Goal: Task Accomplishment & Management: Manage account settings

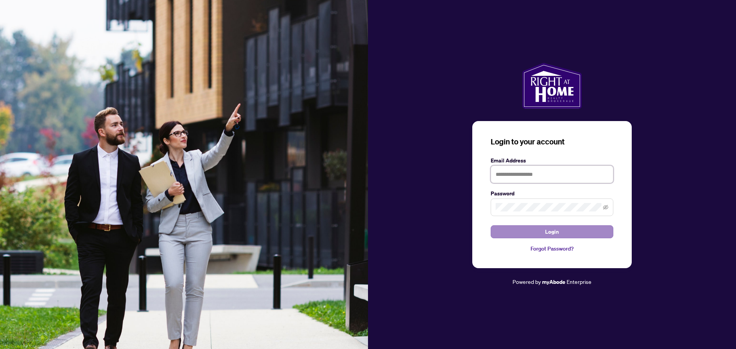
type input "**********"
click at [531, 235] on button "Login" at bounding box center [552, 231] width 123 height 13
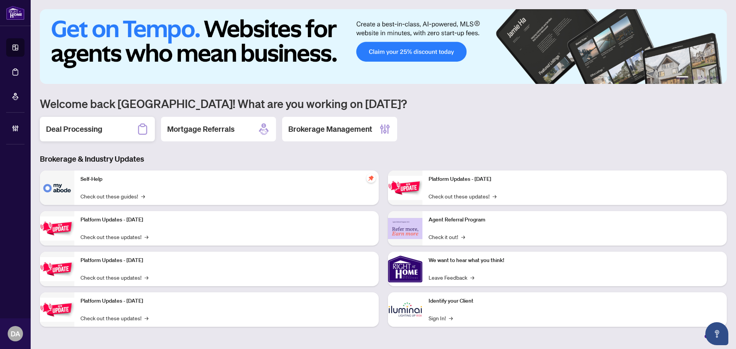
click at [112, 132] on div "Deal Processing" at bounding box center [97, 129] width 115 height 25
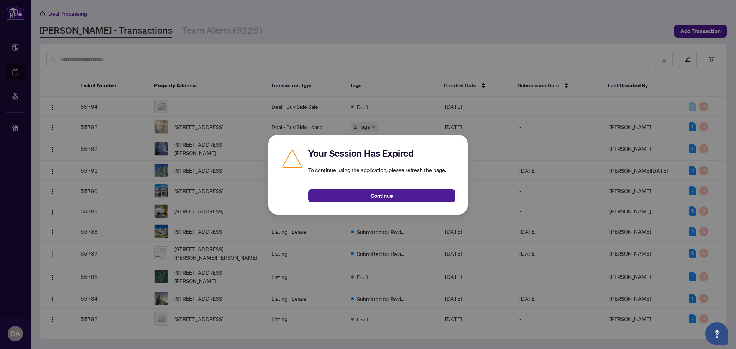
click at [369, 206] on div "Your Session Has Expired To continue using the application, please refresh the …" at bounding box center [367, 175] width 199 height 80
click at [368, 202] on div "Your Session Has Expired To continue using the application, please refresh the …" at bounding box center [367, 175] width 199 height 80
click at [364, 197] on button "Continue" at bounding box center [381, 195] width 147 height 13
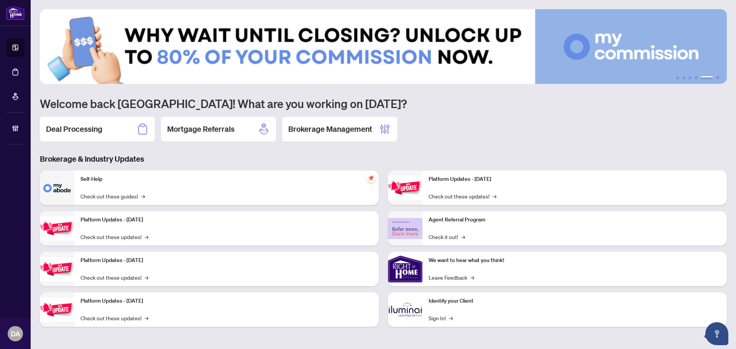
click at [370, 139] on div "Brokerage Management" at bounding box center [339, 129] width 115 height 25
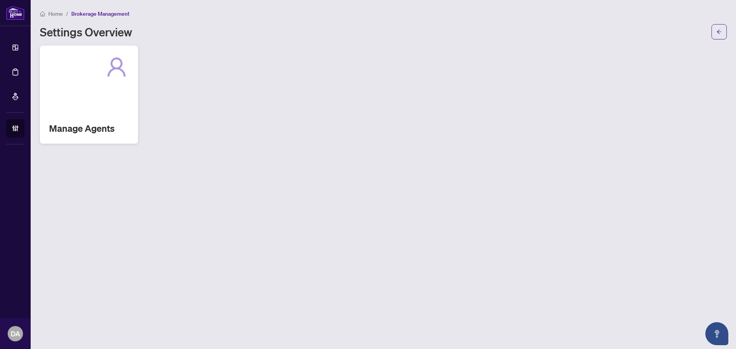
click at [121, 117] on div "Manage Agents" at bounding box center [89, 95] width 98 height 98
